Goal: Obtain resource: Download file/media

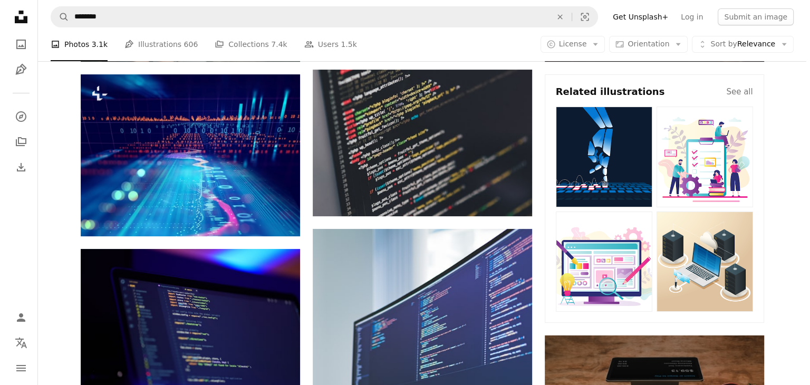
scroll to position [228, 0]
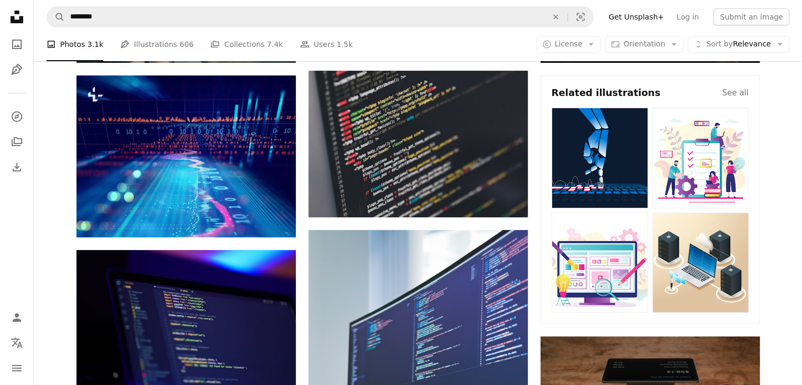
click at [717, 161] on img at bounding box center [700, 158] width 96 height 101
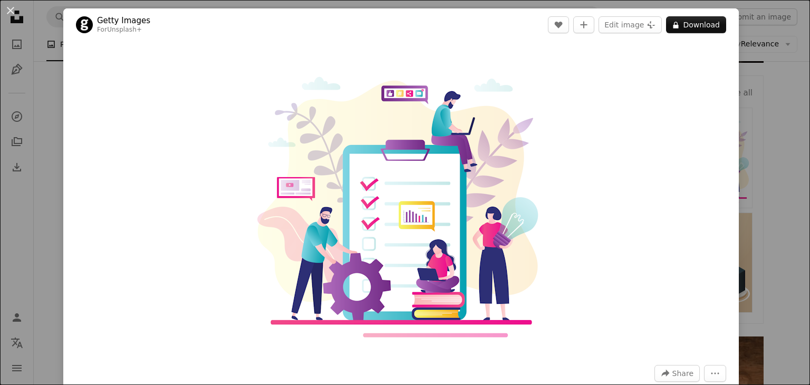
click at [420, 192] on img "Zoom in on this image" at bounding box center [401, 199] width 306 height 306
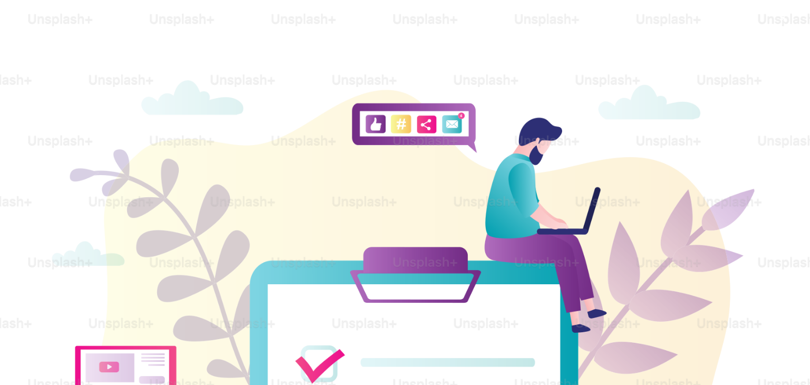
scroll to position [204, 0]
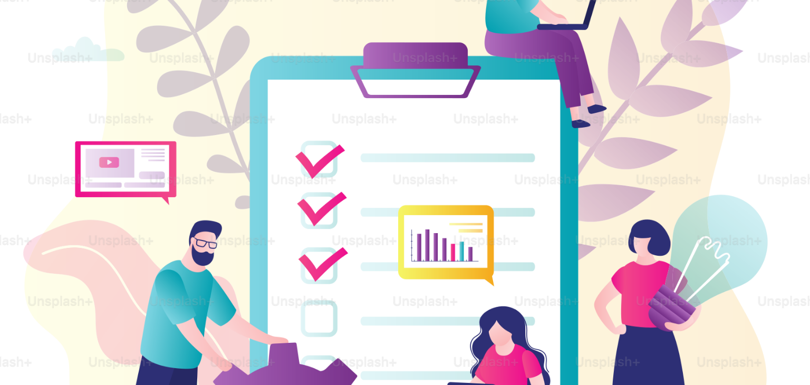
click at [501, 123] on img "Zoom out on this image" at bounding box center [404, 200] width 811 height 811
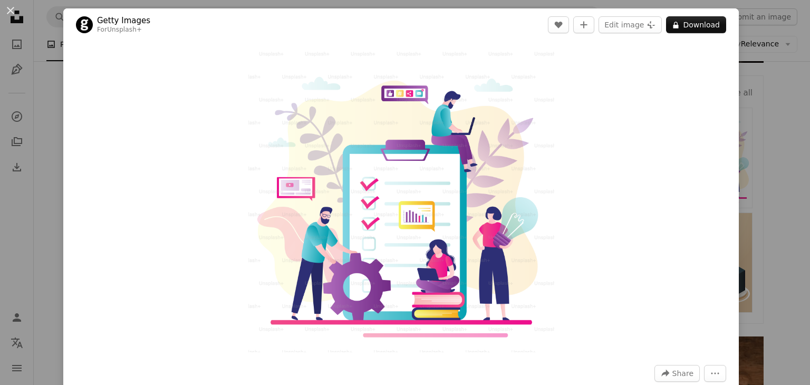
click at [501, 123] on img "Zoom in on this image" at bounding box center [401, 199] width 306 height 306
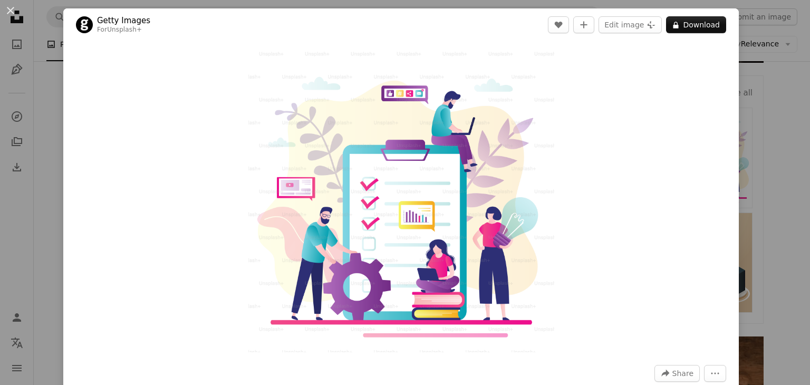
click at [501, 123] on img "Zoom in on this image" at bounding box center [401, 199] width 306 height 306
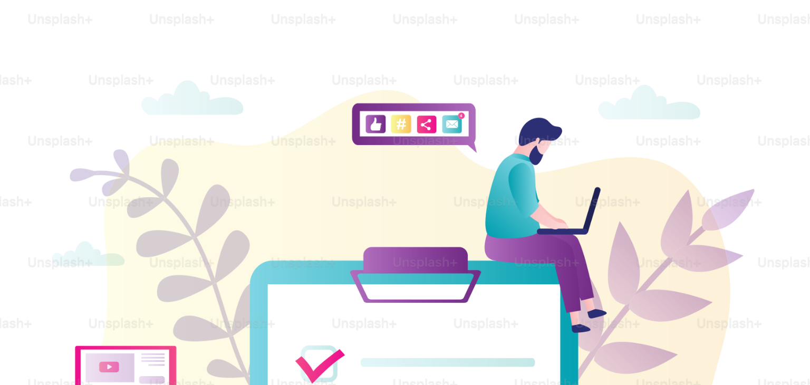
scroll to position [204, 0]
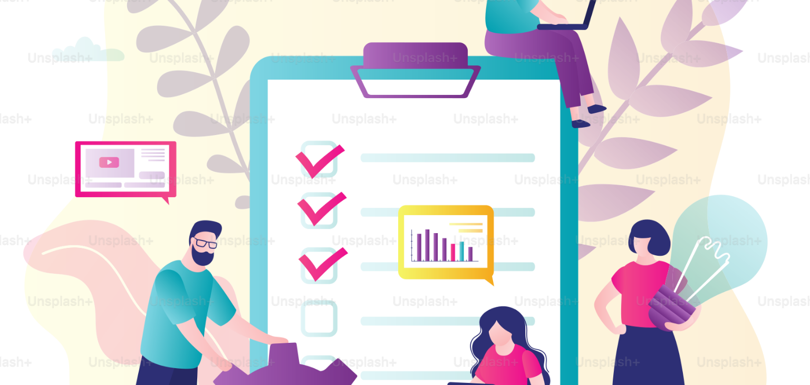
click at [501, 123] on img "Zoom out on this image" at bounding box center [404, 200] width 811 height 811
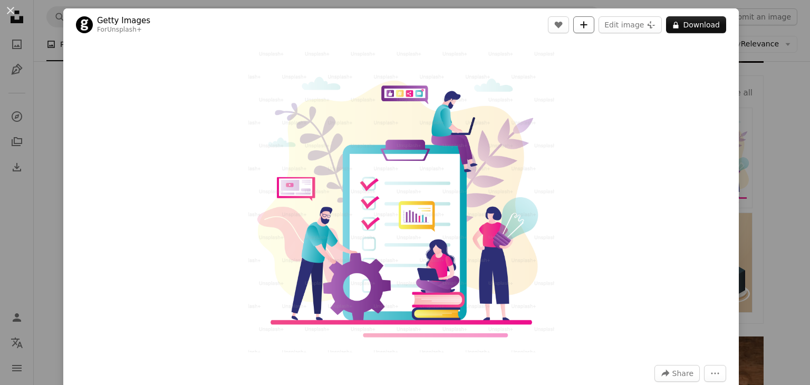
click at [582, 28] on icon "Add to Collection" at bounding box center [583, 24] width 7 height 7
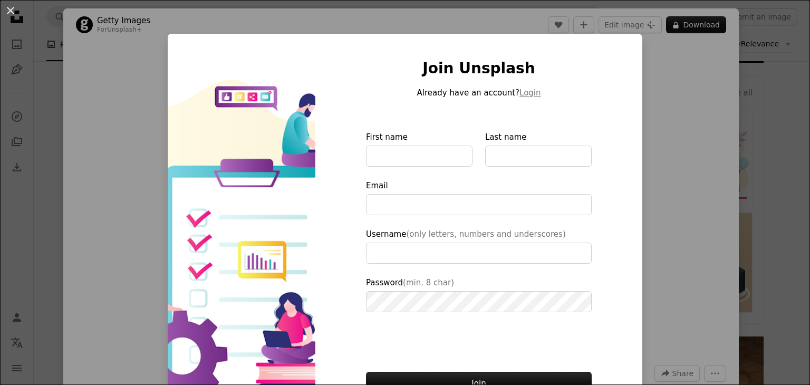
click at [661, 65] on div "An X shape Join Unsplash Already have an account? Login First name Last name Em…" at bounding box center [405, 192] width 810 height 385
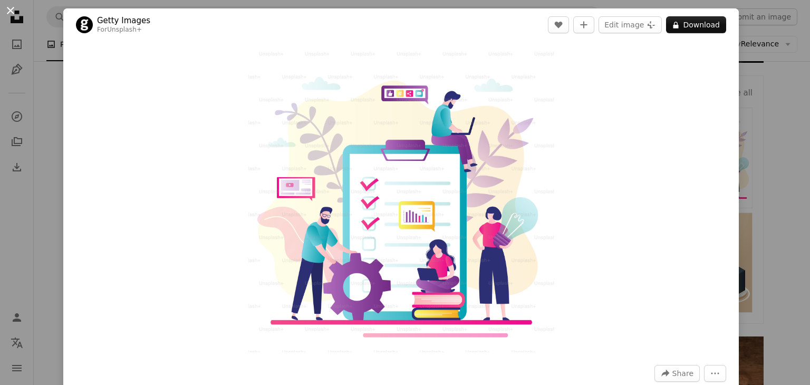
click at [6, 13] on button "An X shape" at bounding box center [10, 10] width 13 height 13
